Goal: Transaction & Acquisition: Purchase product/service

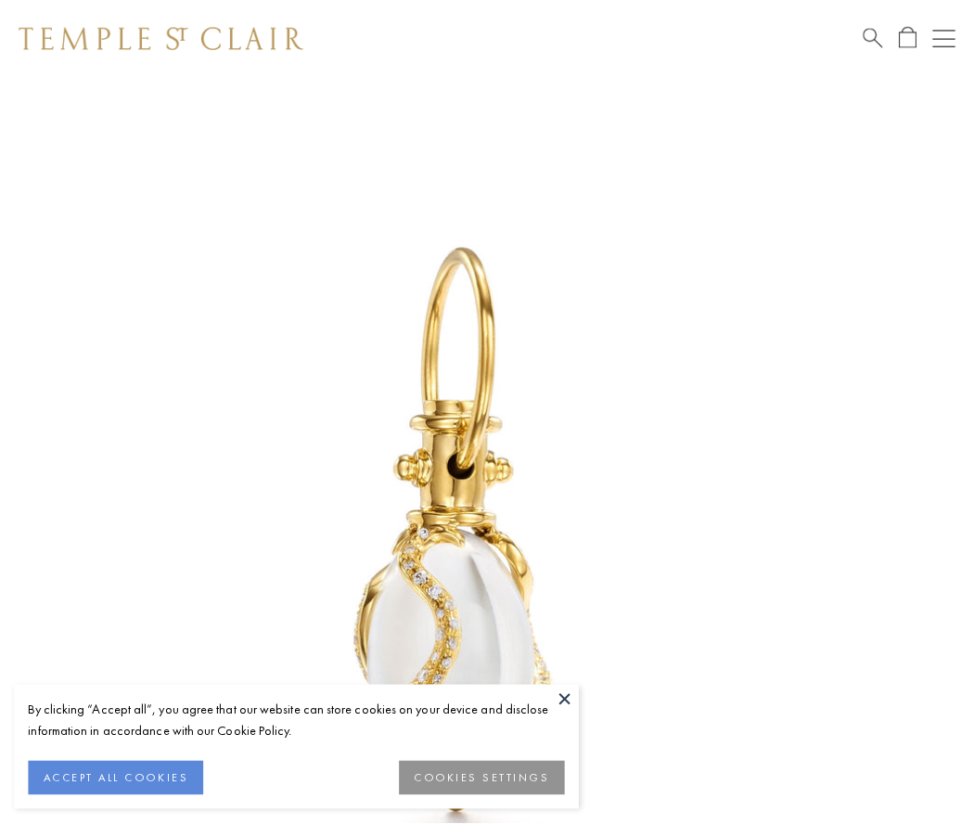
scroll to position [24, 0]
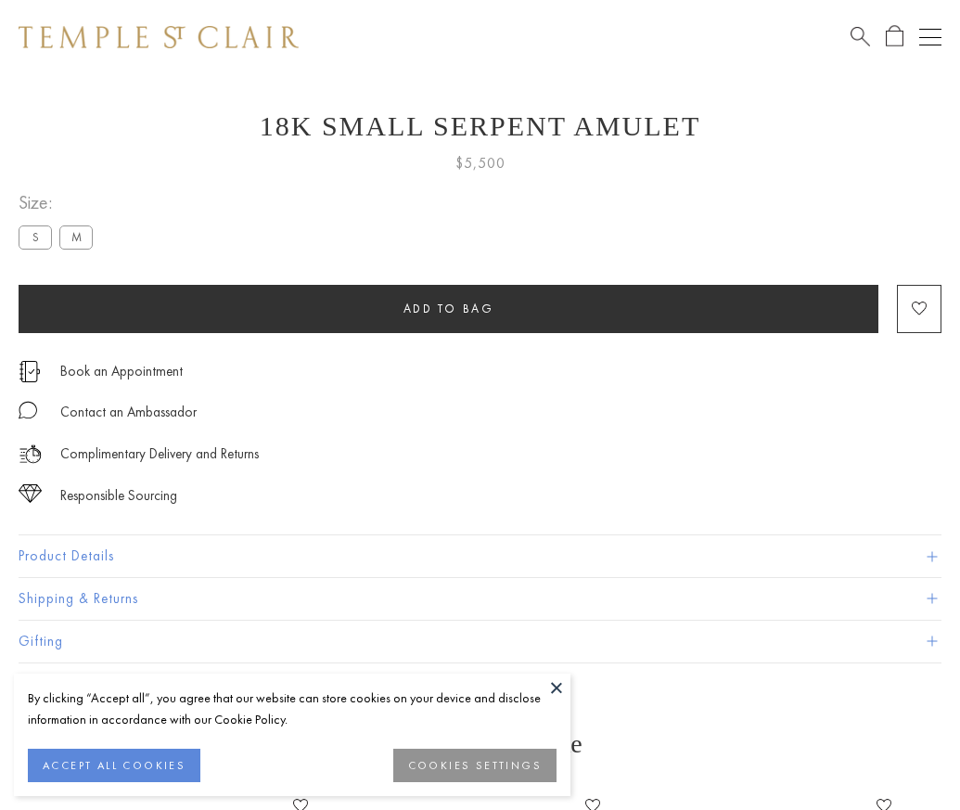
click at [448, 308] on span "Add to bag" at bounding box center [449, 309] width 91 height 16
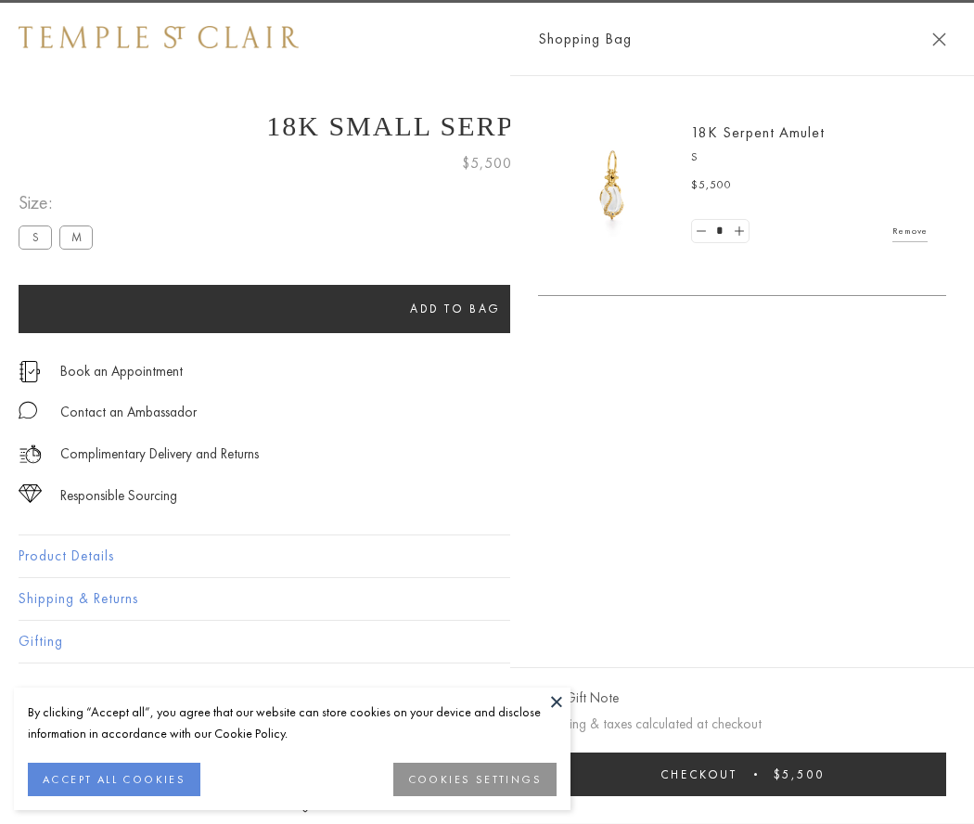
click at [901, 774] on button "Checkout $5,500" at bounding box center [742, 774] width 408 height 44
